Goal: Information Seeking & Learning: Learn about a topic

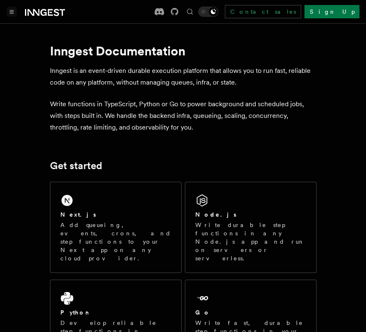
click at [10, 9] on button "Toggle navigation" at bounding box center [12, 12] width 10 height 10
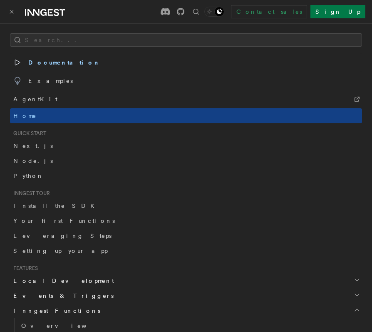
click at [58, 61] on span "Documentation" at bounding box center [56, 63] width 87 height 12
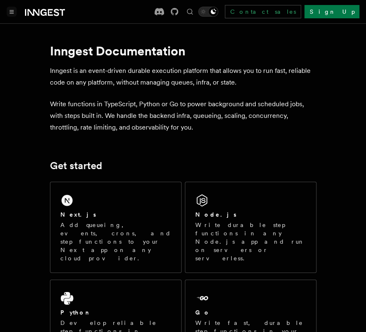
click at [16, 15] on button "Toggle navigation" at bounding box center [12, 12] width 10 height 10
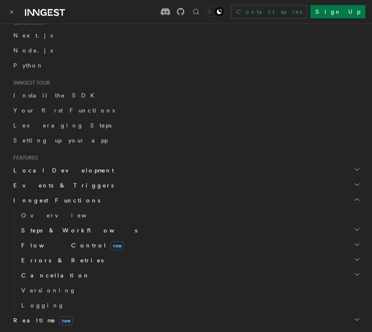
scroll to position [111, 0]
click at [39, 167] on span "Local Development" at bounding box center [62, 170] width 104 height 8
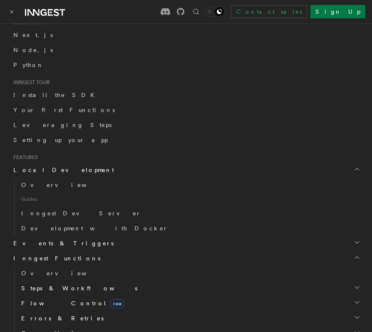
scroll to position [133, 0]
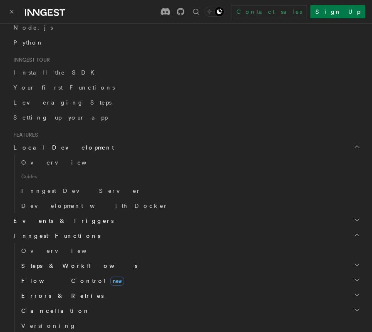
click at [46, 224] on span "Events & Triggers" at bounding box center [62, 221] width 104 height 8
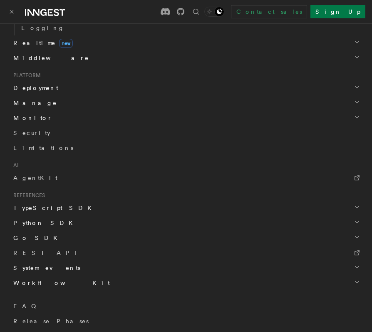
scroll to position [782, 0]
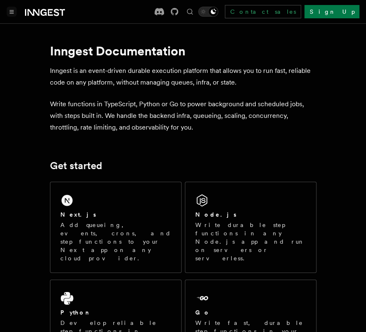
click at [15, 16] on button "Toggle navigation" at bounding box center [12, 12] width 10 height 10
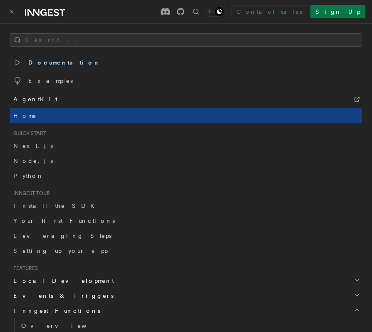
click at [34, 95] on span "AgentKit" at bounding box center [35, 99] width 44 height 12
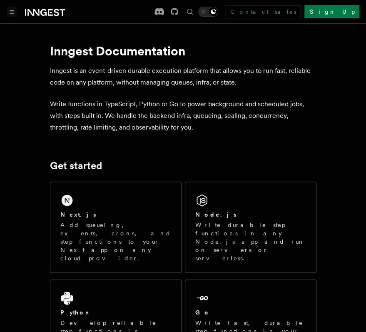
click at [7, 15] on button "Toggle navigation" at bounding box center [12, 12] width 10 height 10
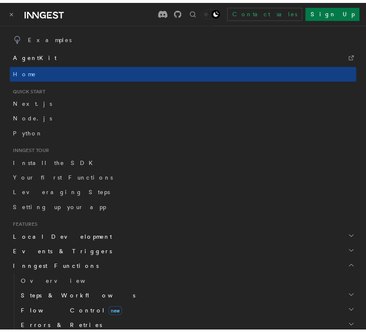
scroll to position [44, 0]
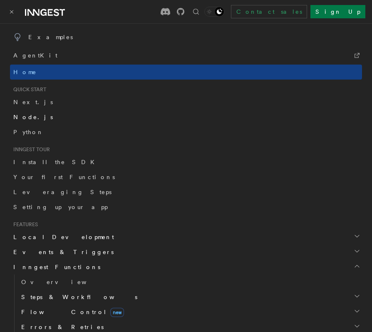
click at [27, 114] on span "Node.js" at bounding box center [33, 117] width 40 height 7
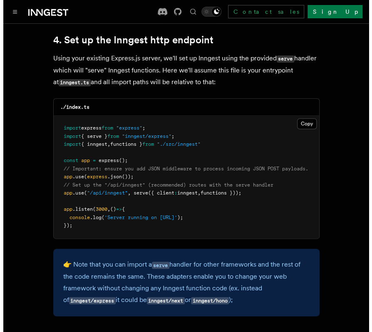
scroll to position [1278, 0]
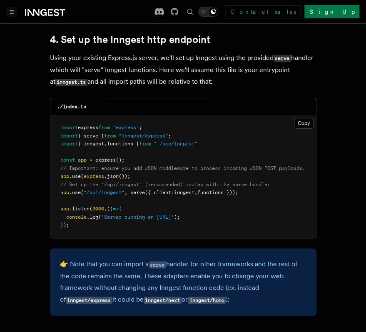
click at [16, 15] on button "Toggle navigation" at bounding box center [12, 12] width 10 height 10
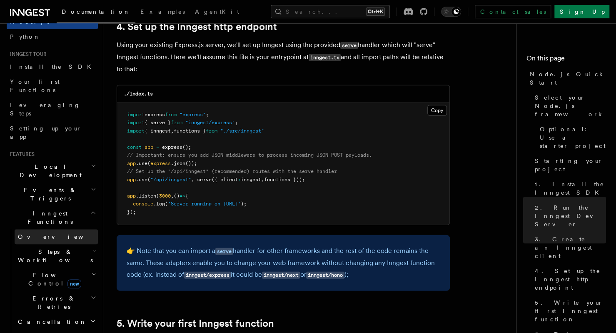
scroll to position [62, 0]
click at [48, 228] on link "Overview" at bounding box center [56, 235] width 83 height 15
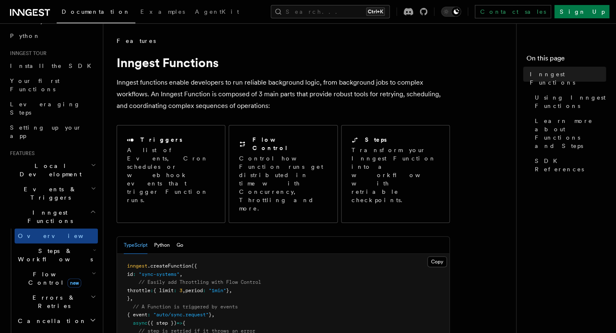
click at [48, 247] on span "Steps & Workflows" at bounding box center [54, 255] width 78 height 17
click at [42, 286] on span "Function steps" at bounding box center [58, 289] width 64 height 7
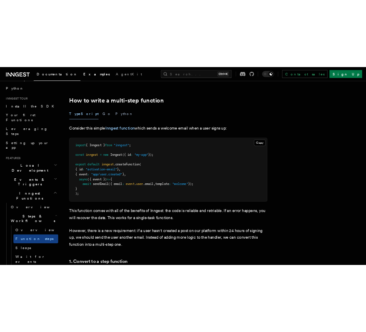
scroll to position [252, 0]
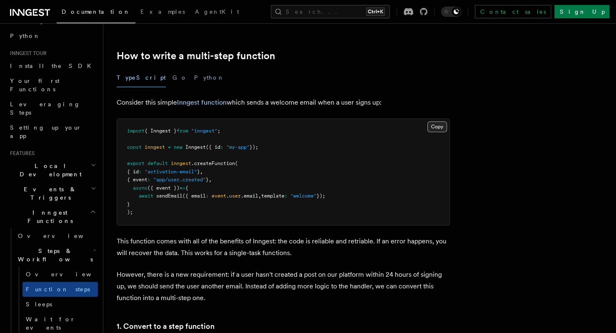
click at [366, 128] on button "Copy Copied" at bounding box center [437, 126] width 20 height 11
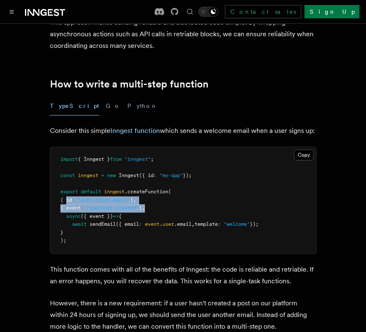
drag, startPoint x: 66, startPoint y: 190, endPoint x: 161, endPoint y: 200, distance: 95.5
click at [161, 200] on pre "import { Inngest } from "inngest" ; const inngest = new Inngest ({ id : "my-app…" at bounding box center [183, 200] width 266 height 106
copy code "{ id : "activation-email" } , { event : "app/user.created" } ,"
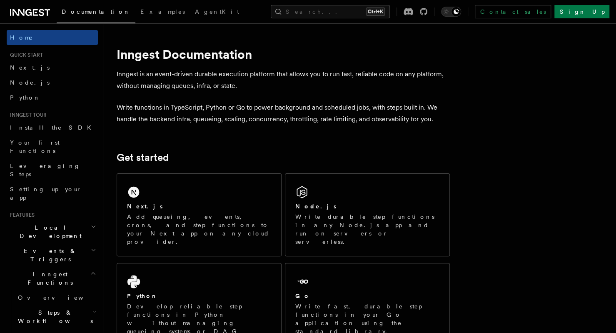
click at [67, 220] on h2 "Local Development" at bounding box center [52, 231] width 91 height 23
